Goal: Task Accomplishment & Management: Manage account settings

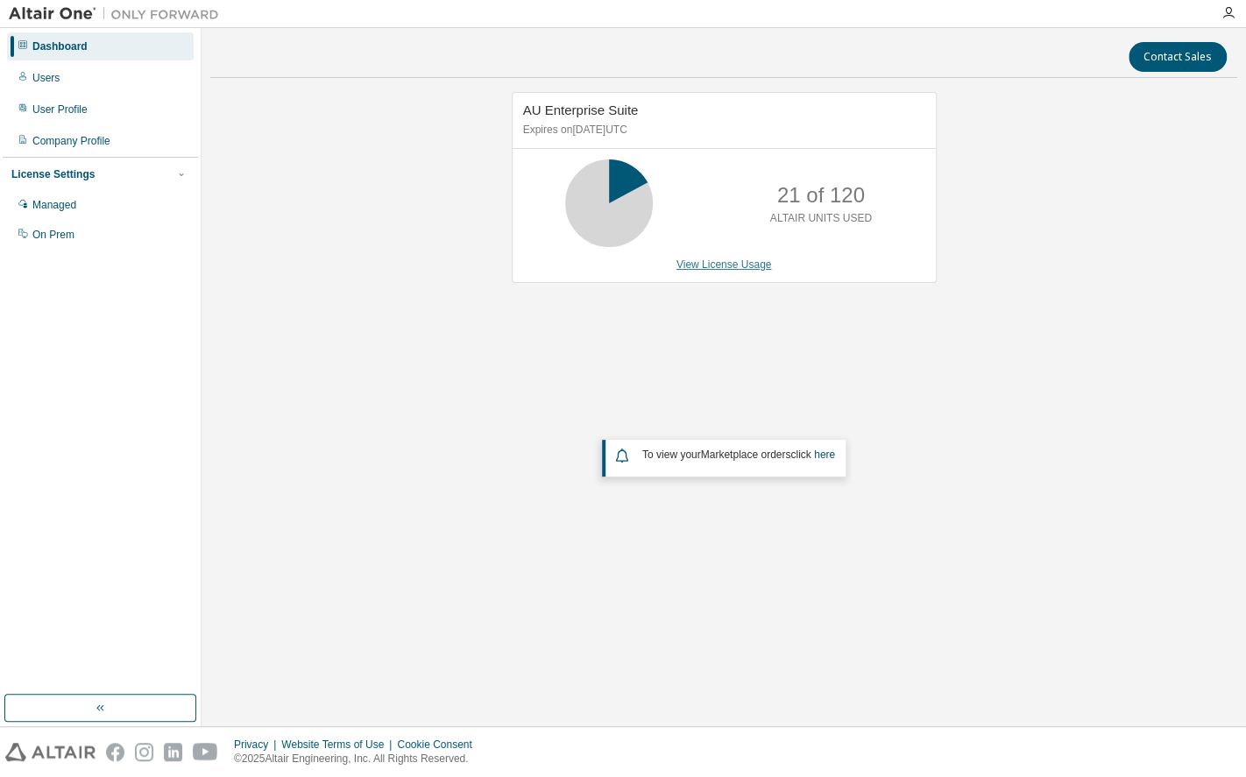
click at [728, 267] on link "View License Usage" at bounding box center [724, 265] width 96 height 12
